Goal: Task Accomplishment & Management: Complete application form

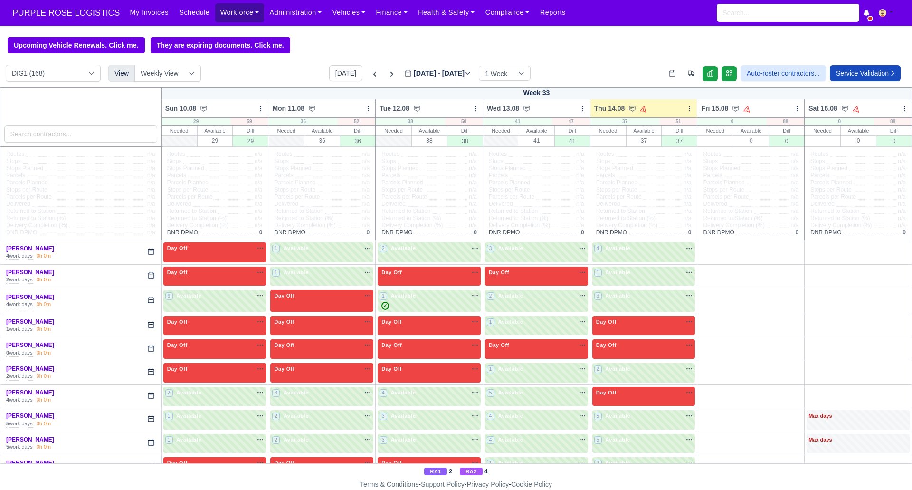
click at [230, 12] on link "Workforce" at bounding box center [239, 12] width 49 height 19
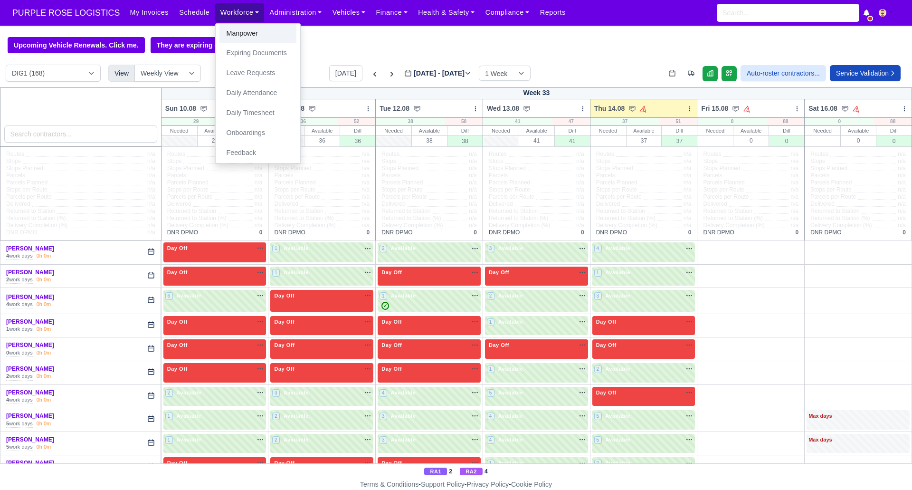
click at [244, 35] on link "Manpower" at bounding box center [258, 34] width 77 height 20
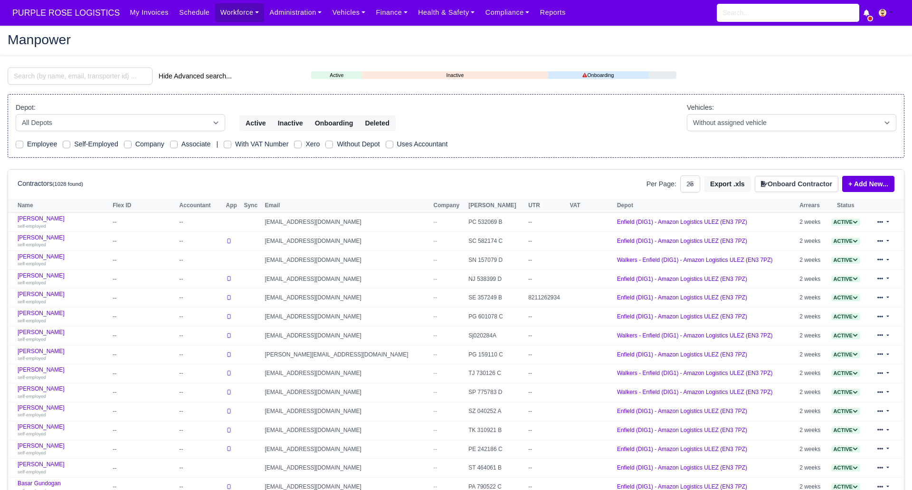
select select "25"
click at [786, 182] on button "Onboard Contractor" at bounding box center [797, 184] width 84 height 16
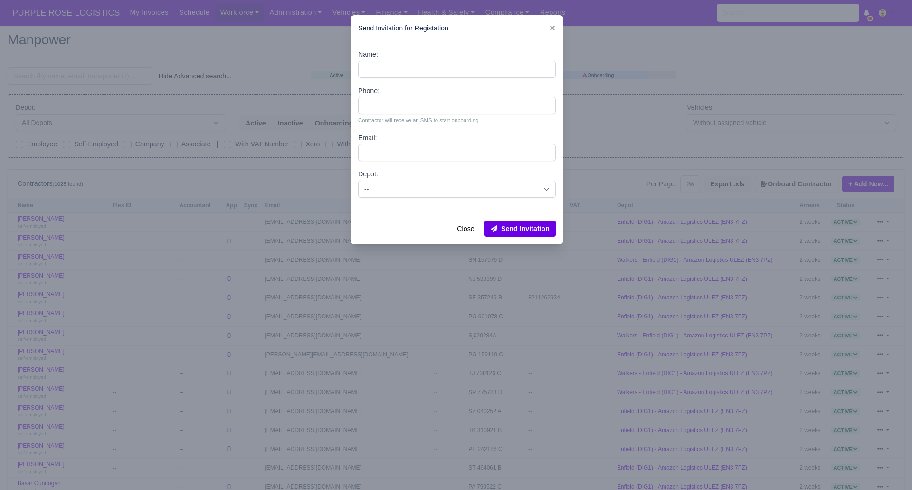
click at [286, 57] on div at bounding box center [456, 245] width 912 height 490
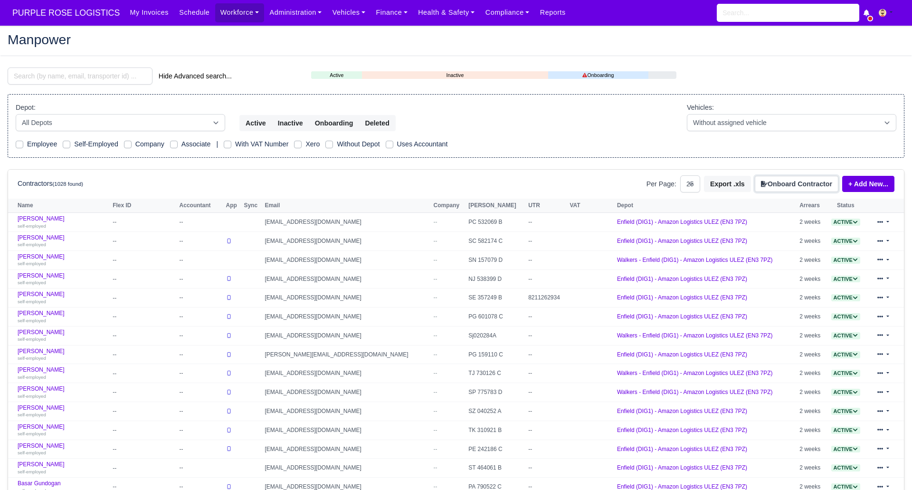
click at [788, 183] on button "Onboard Contractor" at bounding box center [797, 184] width 84 height 16
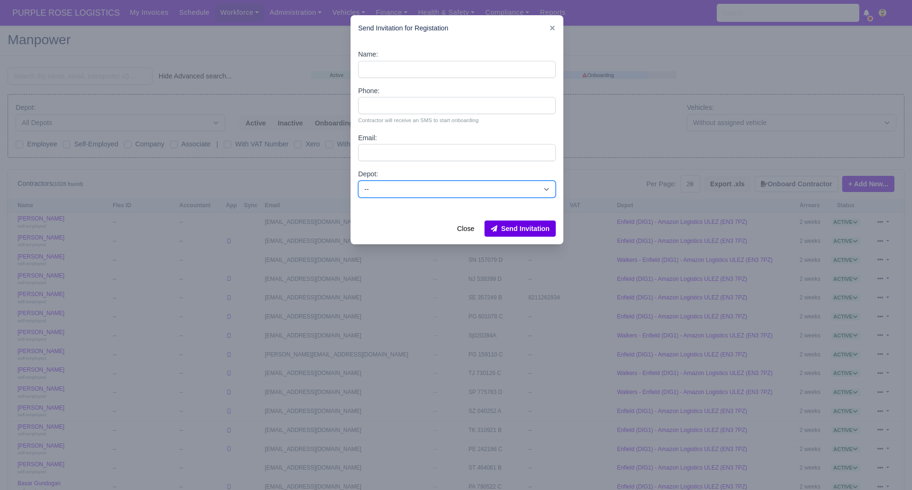
click at [386, 191] on select "-- Enfield (DIG1) - Amazon Logistics ULEZ (EN3 7PZ) Harlow (DHW1) - Amazon Logi…" at bounding box center [457, 189] width 198 height 17
select select "1"
click at [358, 181] on select "-- Enfield (DIG1) - Amazon Logistics ULEZ (EN3 7PZ) Harlow (DHW1) - Amazon Logi…" at bounding box center [457, 189] width 198 height 17
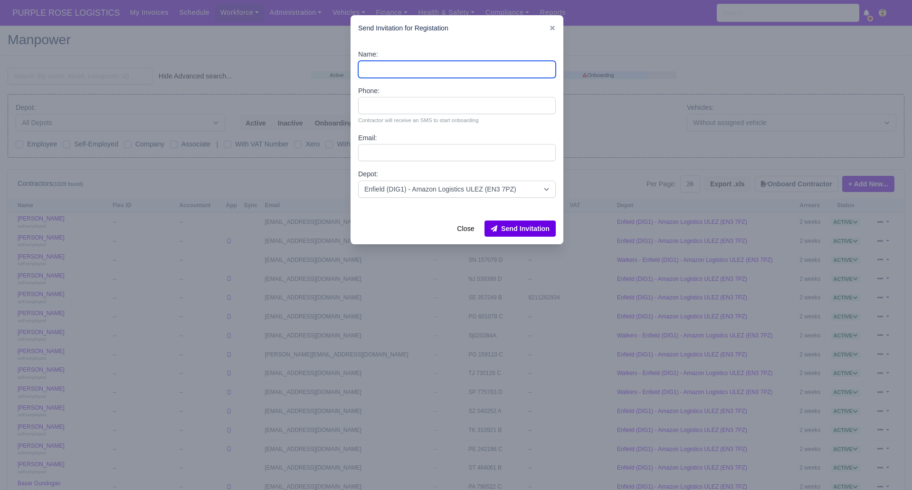
paste input "Saddam Karam"
type input "Saddam Karam"
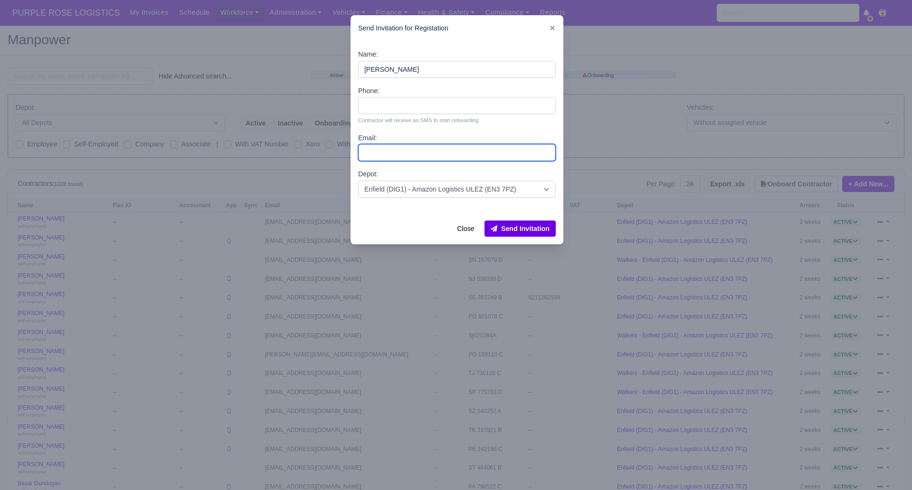
click at [378, 153] on input "Email:" at bounding box center [457, 152] width 198 height 17
paste input "saddamkaram8989@gmail.com"
type input "saddamkaram8989@gmail.com"
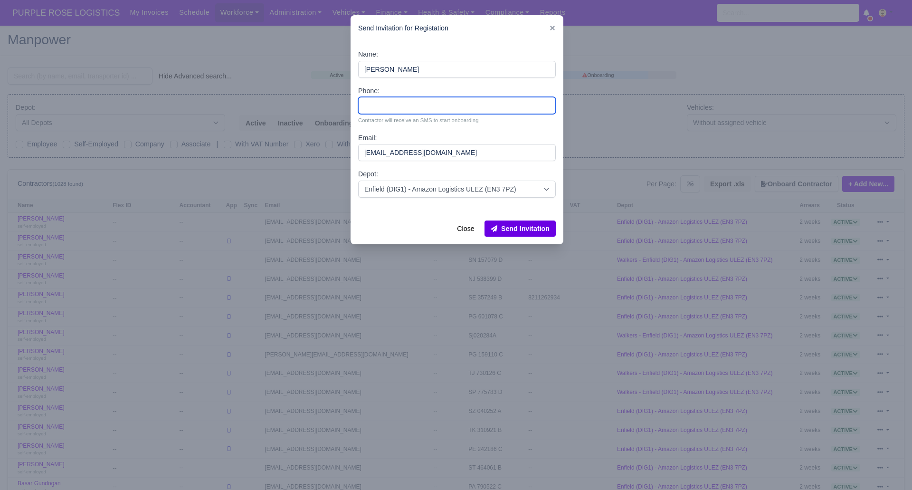
click at [383, 107] on input "Phone:" at bounding box center [457, 105] width 198 height 17
paste input "7398175159"
type input "7398175159"
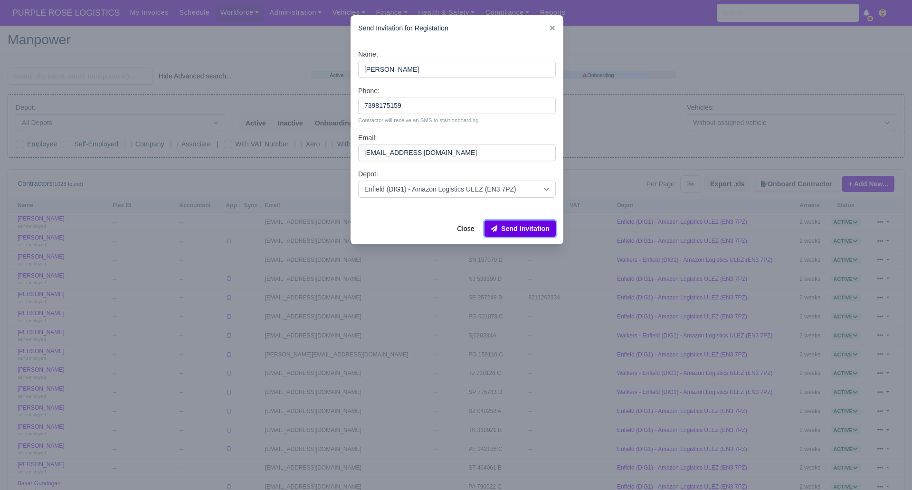
click at [501, 231] on button "Send Invitation" at bounding box center [520, 228] width 71 height 16
click at [46, 71] on div at bounding box center [456, 245] width 912 height 490
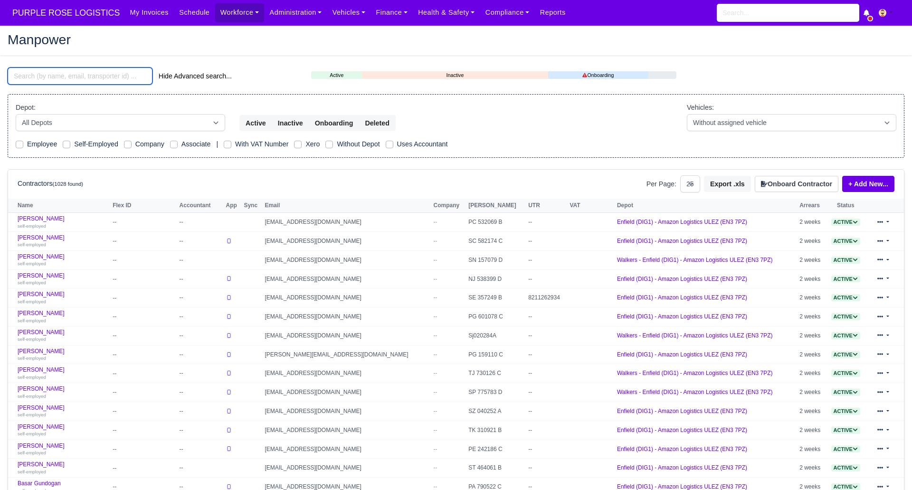
drag, startPoint x: 46, startPoint y: 77, endPoint x: 44, endPoint y: 71, distance: 5.6
click at [44, 73] on input "search" at bounding box center [80, 75] width 145 height 17
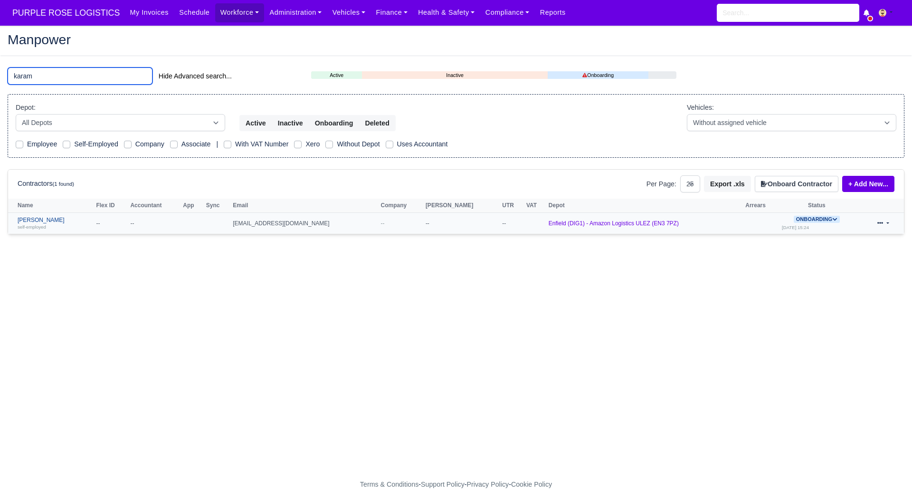
type input "karam"
click at [27, 220] on link "Saddam Karam self-employed" at bounding box center [55, 224] width 74 height 14
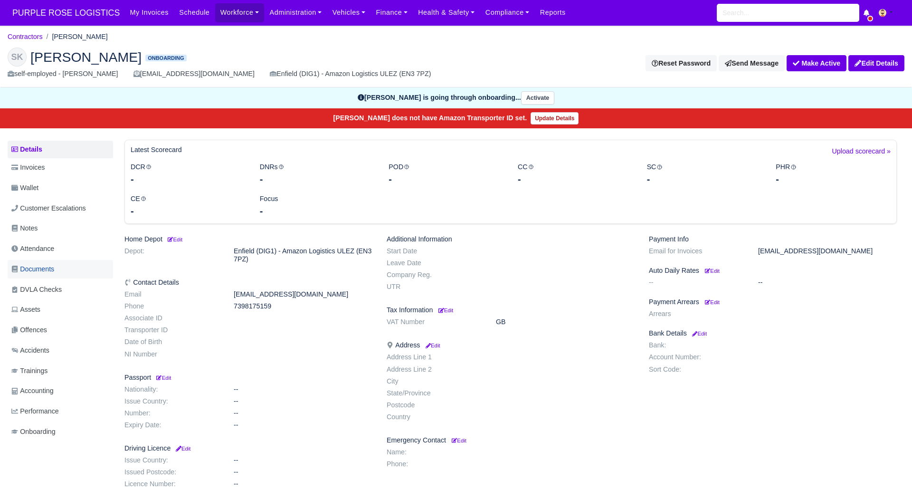
click at [46, 269] on span "Documents" at bounding box center [32, 269] width 43 height 11
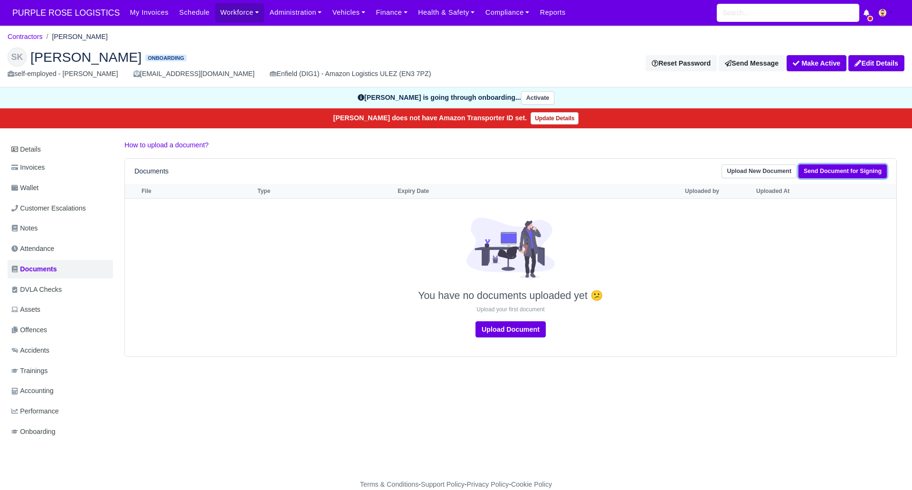
click at [835, 169] on link "Send Document for Signing" at bounding box center [843, 171] width 88 height 14
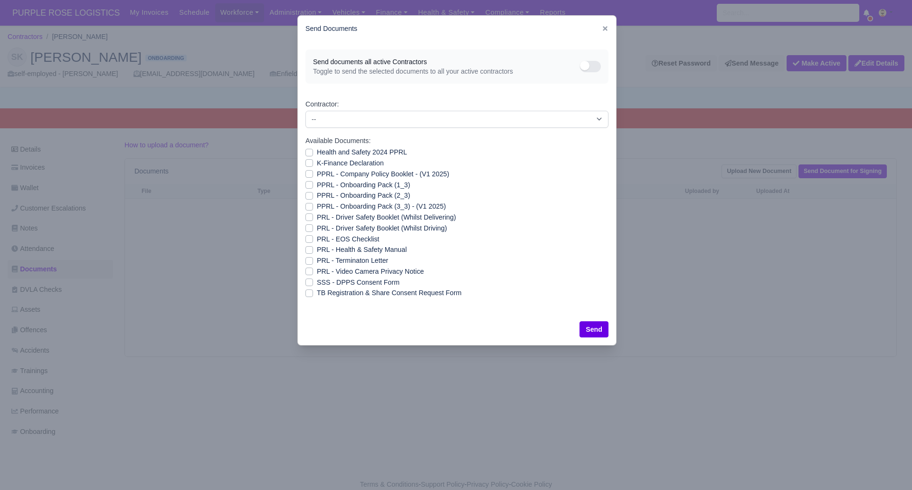
click at [317, 281] on label "SSS - DPPS Consent Form" at bounding box center [358, 282] width 83 height 11
click at [309, 281] on input "SSS - DPPS Consent Form" at bounding box center [310, 281] width 8 height 8
checkbox input "true"
click at [584, 327] on button "Send" at bounding box center [594, 329] width 29 height 16
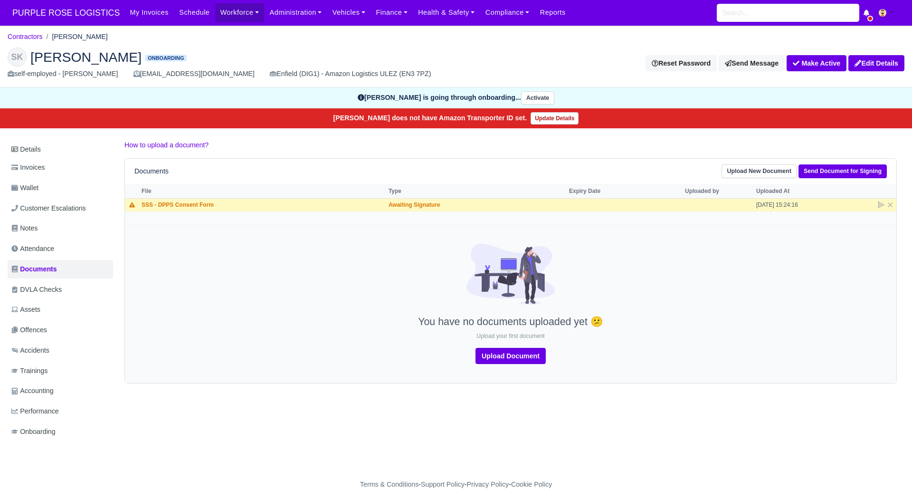
drag, startPoint x: 212, startPoint y: 465, endPoint x: 223, endPoint y: 298, distance: 167.1
click at [223, 397] on div "Details Invoices Wallet Customer Escalations Notes Attendance Documents DVLA Ch…" at bounding box center [456, 300] width 897 height 320
drag, startPoint x: 29, startPoint y: 35, endPoint x: 150, endPoint y: 58, distance: 122.9
click at [29, 35] on link "Contractors" at bounding box center [25, 37] width 35 height 8
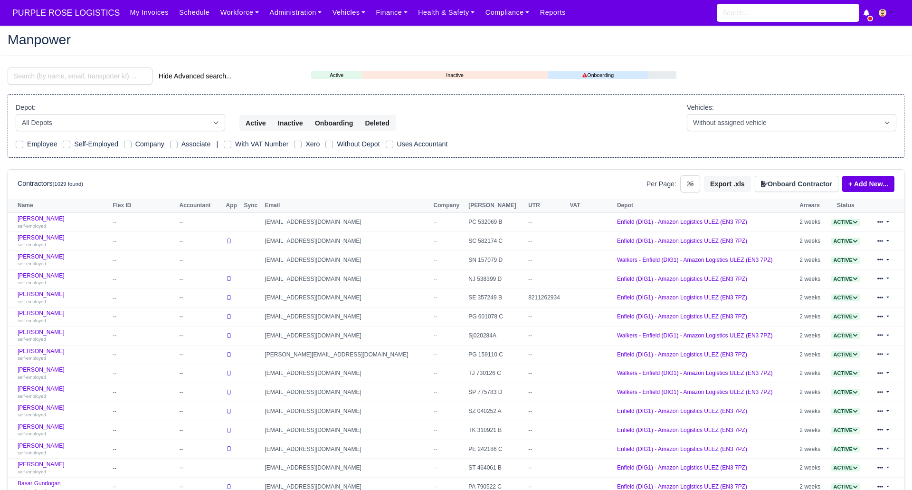
select select "25"
click at [785, 187] on button "Onboard Contractor" at bounding box center [797, 184] width 84 height 16
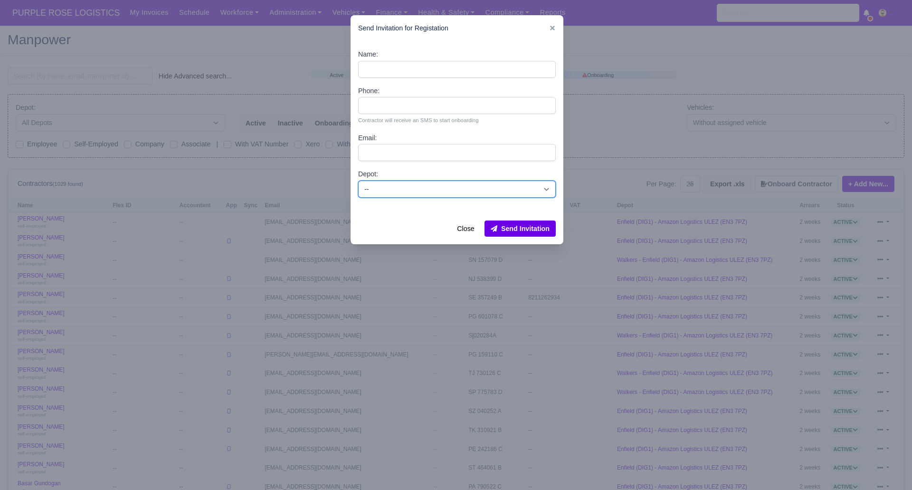
click at [458, 184] on select "-- Enfield (DIG1) - Amazon Logistics ULEZ (EN3 7PZ) Harlow (DHW1) - Amazon Logi…" at bounding box center [457, 189] width 198 height 17
select select "1"
click at [358, 181] on select "-- Enfield (DIG1) - Amazon Logistics ULEZ (EN3 7PZ) Harlow (DHW1) - Amazon Logi…" at bounding box center [457, 189] width 198 height 17
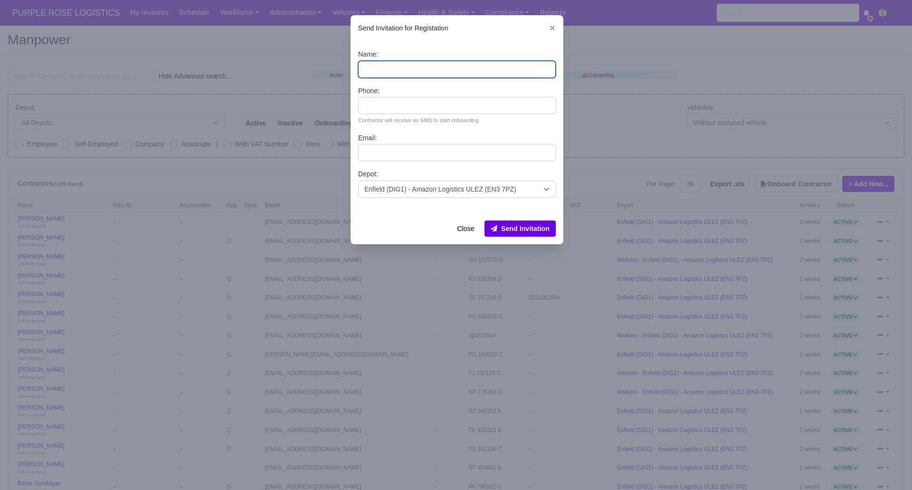
paste input "[PERSON_NAME]"
type input "[PERSON_NAME]"
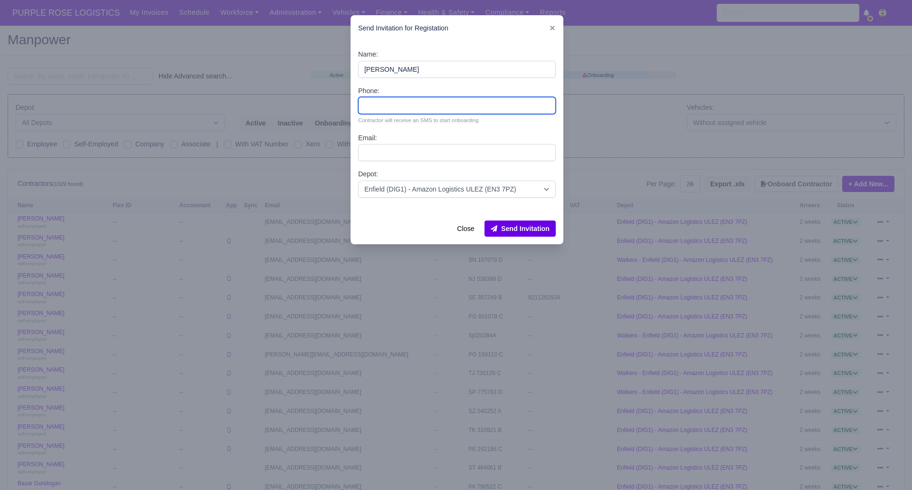
click at [392, 102] on input "Phone:" at bounding box center [457, 105] width 198 height 17
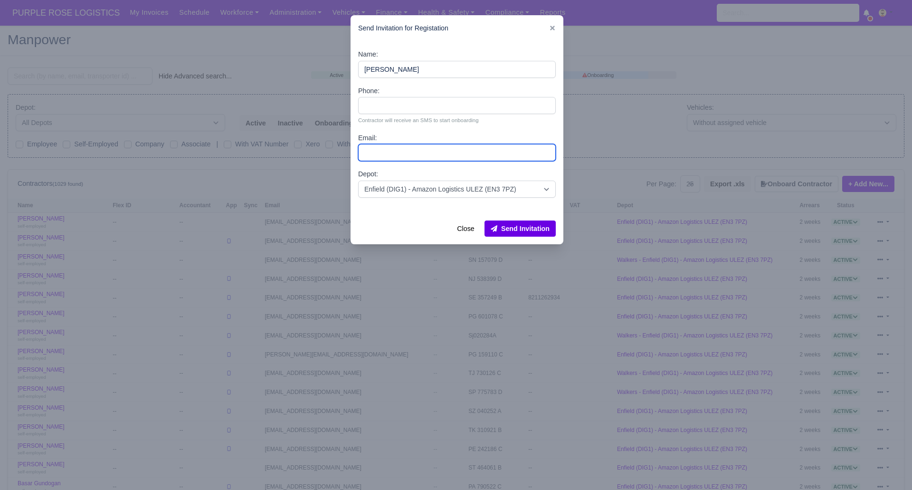
click at [385, 150] on input "Email:" at bounding box center [457, 152] width 198 height 17
paste input "[EMAIL_ADDRESS][DOMAIN_NAME]"
type input "[EMAIL_ADDRESS][DOMAIN_NAME]"
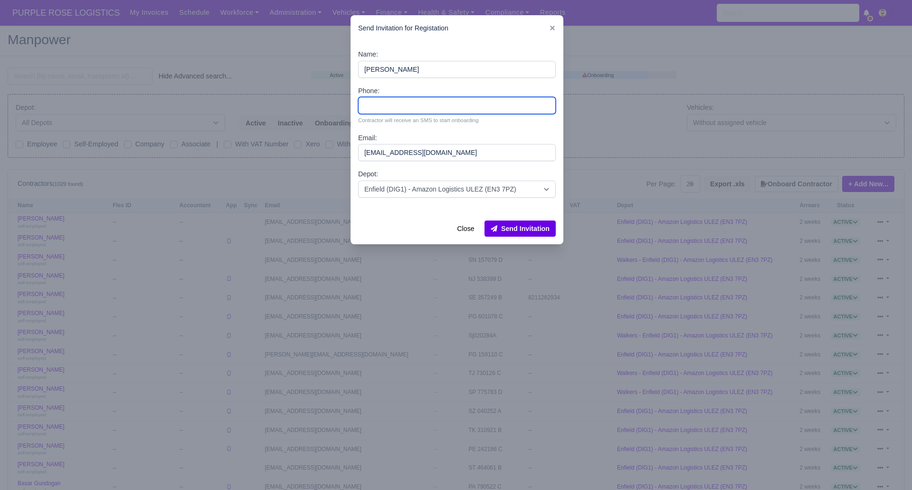
click at [385, 107] on input "Phone:" at bounding box center [457, 105] width 198 height 17
paste input "7440143916"
type input "7440143916"
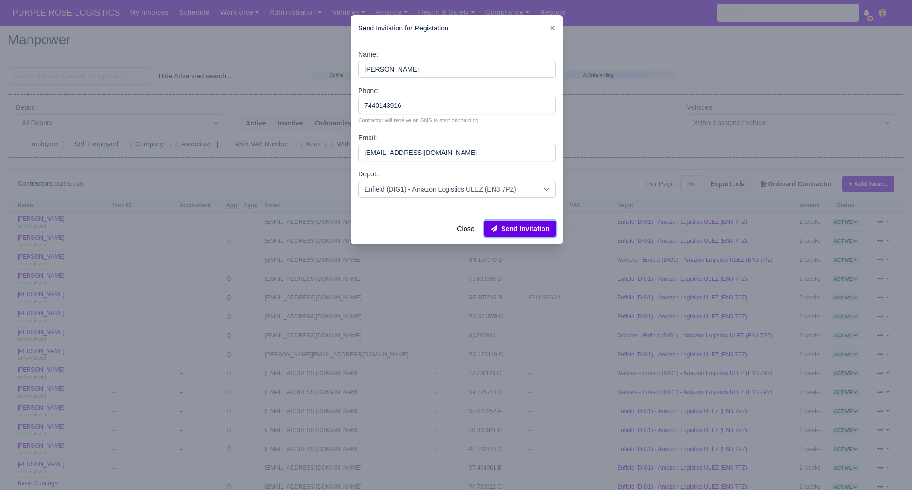
click at [498, 225] on icon "submit" at bounding box center [494, 228] width 7 height 7
click at [297, 46] on div at bounding box center [456, 245] width 912 height 490
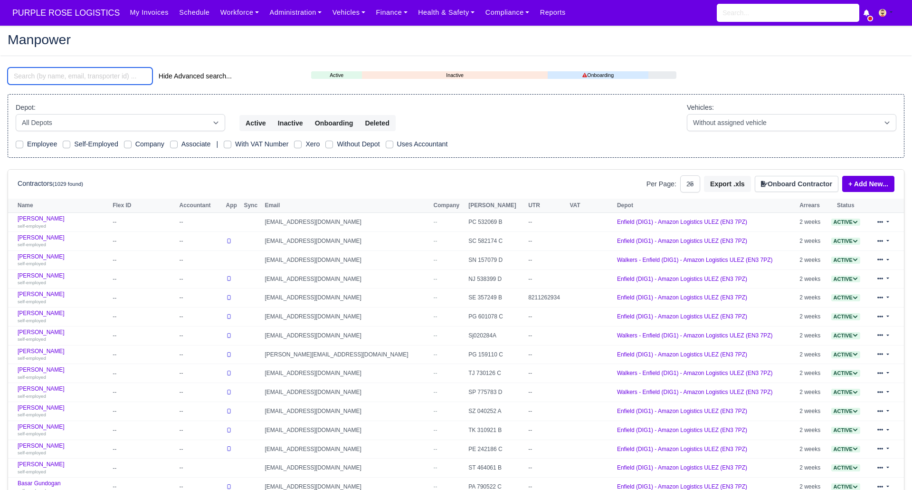
click at [76, 72] on input "search" at bounding box center [80, 75] width 145 height 17
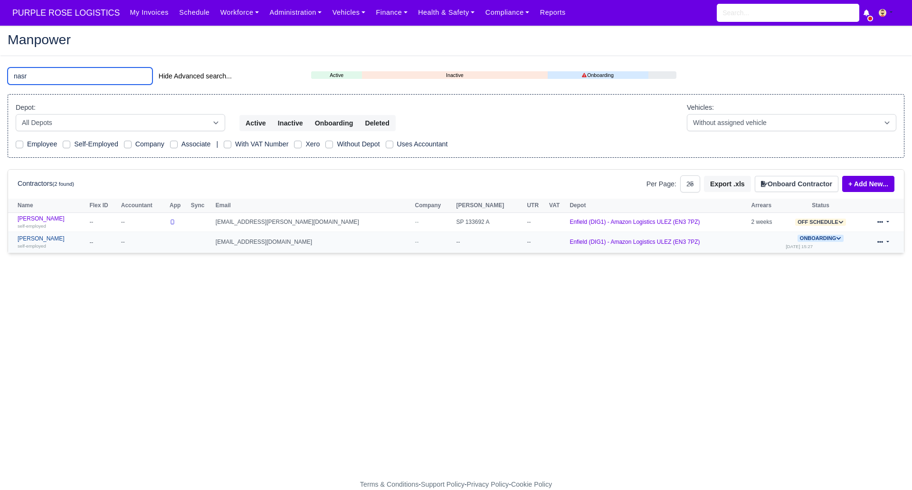
type input "nasr"
drag, startPoint x: 42, startPoint y: 240, endPoint x: 323, endPoint y: 340, distance: 298.2
click at [42, 241] on link "Nasr Karkar self-employed" at bounding box center [51, 242] width 67 height 14
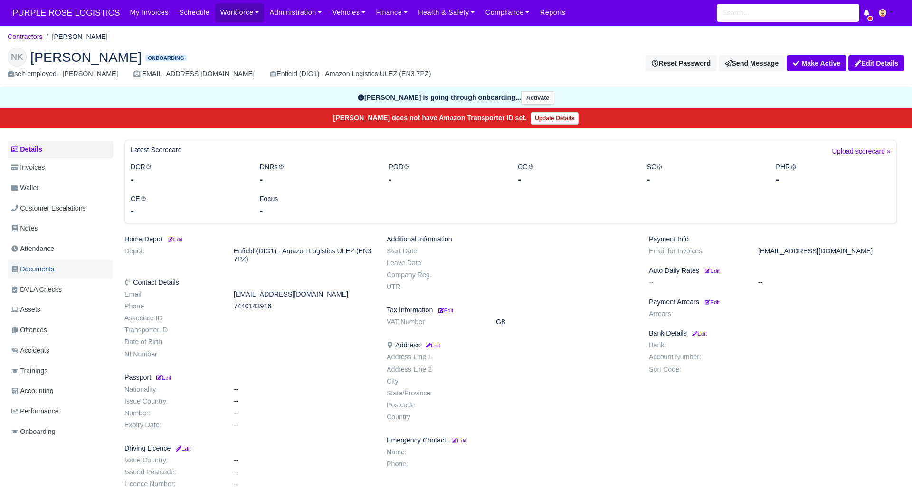
click at [32, 264] on span "Documents" at bounding box center [32, 269] width 43 height 11
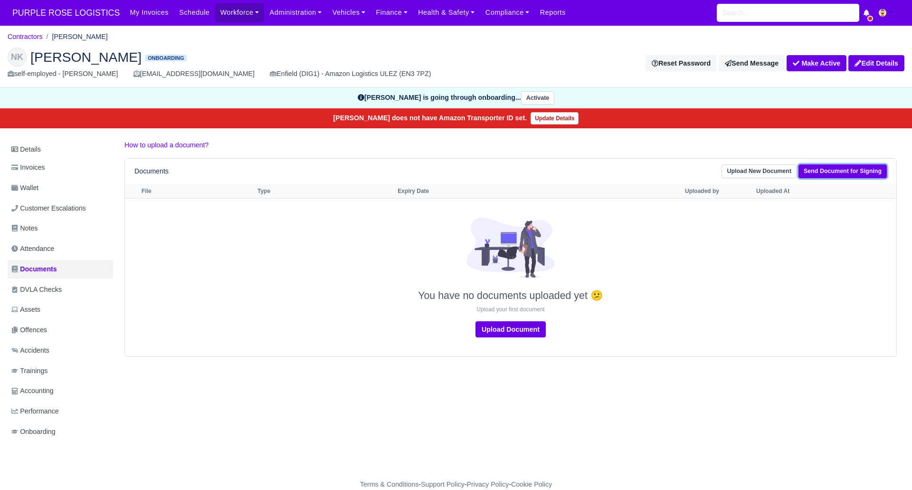
click at [859, 168] on link "Send Document for Signing" at bounding box center [843, 171] width 88 height 14
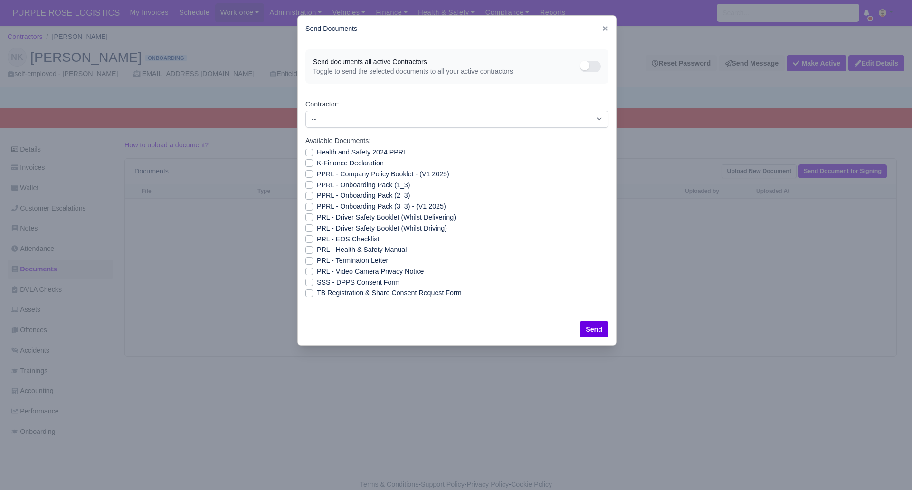
click at [317, 282] on label "SSS - DPPS Consent Form" at bounding box center [358, 282] width 83 height 11
click at [309, 282] on input "SSS - DPPS Consent Form" at bounding box center [310, 281] width 8 height 8
checkbox input "true"
click at [593, 328] on button "Send" at bounding box center [594, 329] width 29 height 16
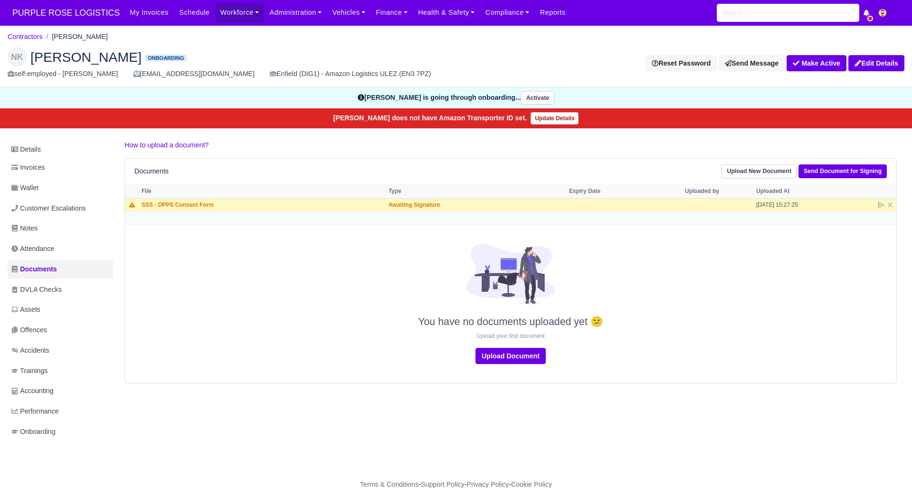
click at [297, 409] on div "Details Invoices Wallet Customer Escalations Notes Attendance Documents DVLA Ch…" at bounding box center [456, 300] width 897 height 320
